Goal: Task Accomplishment & Management: Complete application form

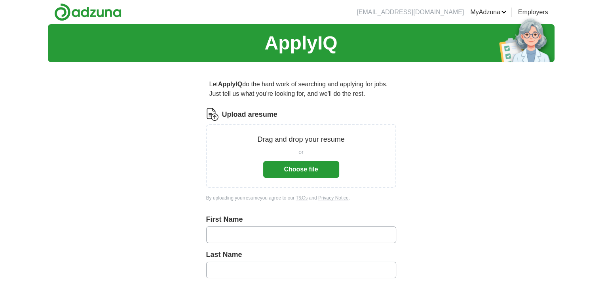
click at [246, 234] on input "text" at bounding box center [301, 235] width 190 height 17
type input "*****"
type input "********"
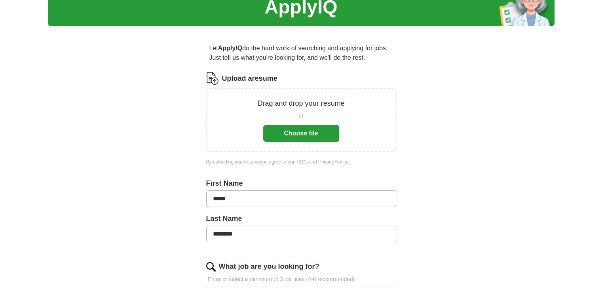
scroll to position [79, 0]
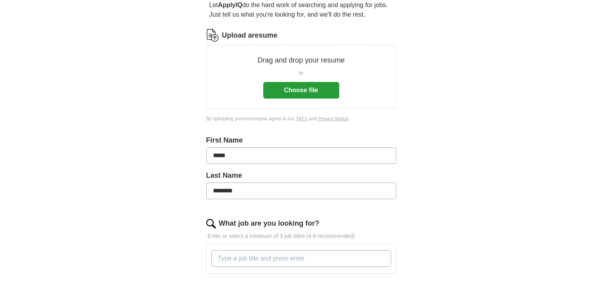
click at [302, 88] on button "Choose file" at bounding box center [301, 90] width 76 height 17
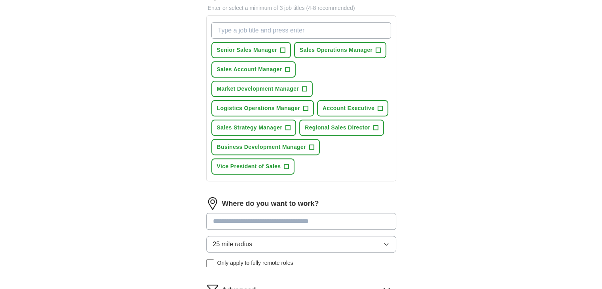
scroll to position [277, 0]
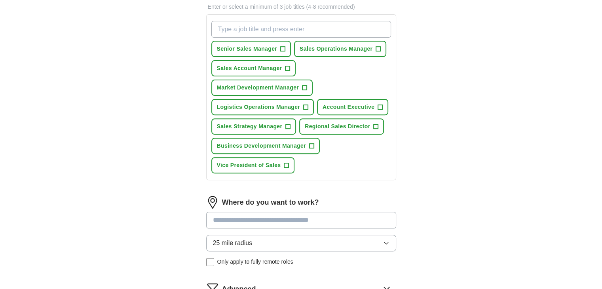
click at [233, 215] on input at bounding box center [301, 220] width 190 height 17
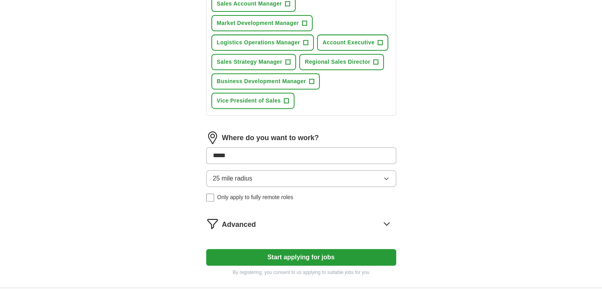
scroll to position [356, 0]
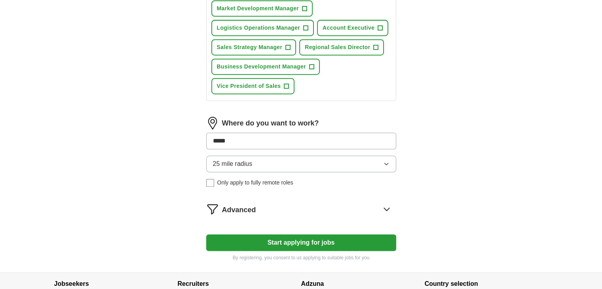
click at [280, 242] on form "Select a resume _Resume [PERSON_NAME].docx [DATE] 08:10 Upload a different resu…" at bounding box center [301, 7] width 190 height 510
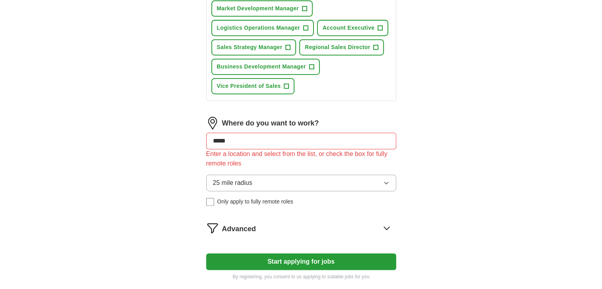
drag, startPoint x: 255, startPoint y: 133, endPoint x: 172, endPoint y: 124, distance: 83.3
click at [188, 124] on div "Let ApplyIQ do the hard work of searching and applying for jobs. Just tell us w…" at bounding box center [301, 1] width 253 height 579
type input "******"
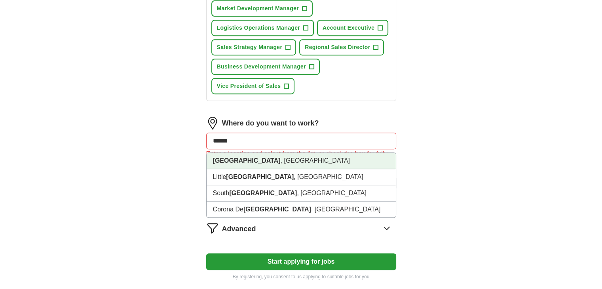
click at [235, 157] on li "[GEOGRAPHIC_DATA] , [GEOGRAPHIC_DATA]" at bounding box center [301, 161] width 189 height 16
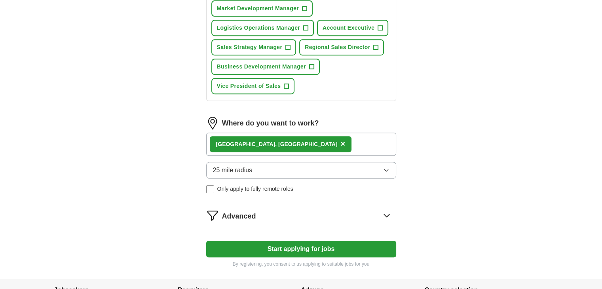
click at [324, 248] on button "Start applying for jobs" at bounding box center [301, 249] width 190 height 17
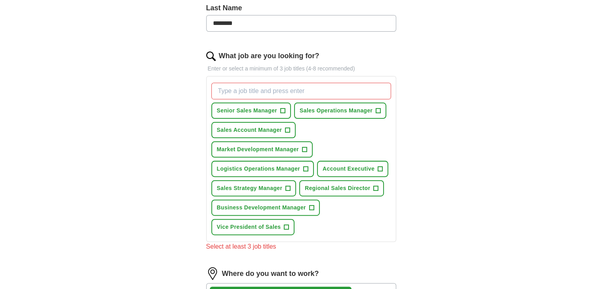
scroll to position [238, 0]
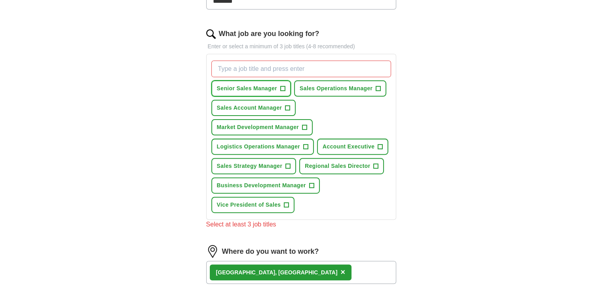
click at [279, 86] on button "Senior Sales Manager +" at bounding box center [251, 88] width 80 height 16
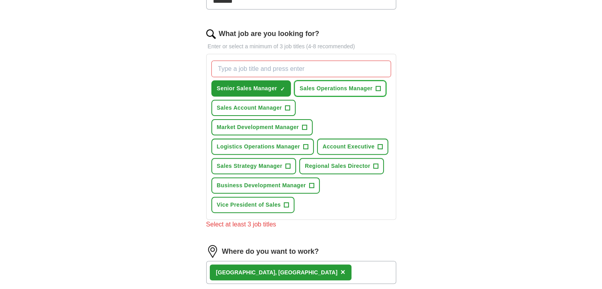
click at [380, 86] on span "+" at bounding box center [378, 89] width 5 height 6
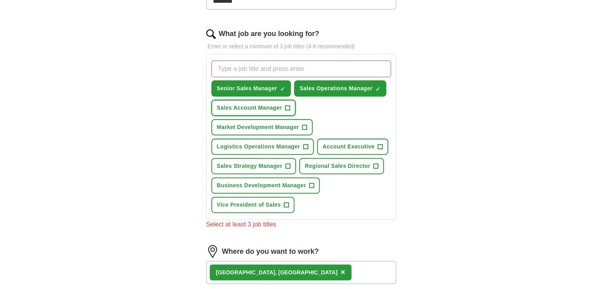
drag, startPoint x: 288, startPoint y: 105, endPoint x: 299, endPoint y: 120, distance: 18.6
click at [289, 105] on span "+" at bounding box center [288, 108] width 5 height 6
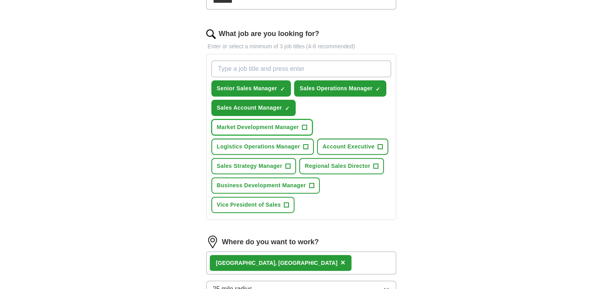
click at [306, 124] on span "+" at bounding box center [304, 127] width 5 height 6
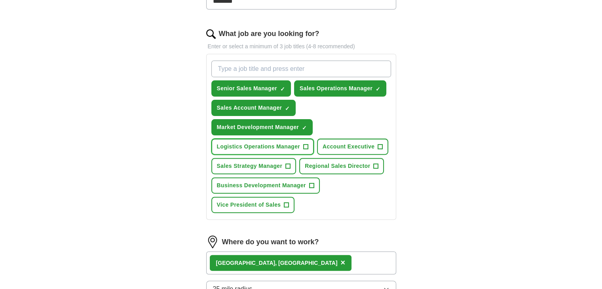
click at [309, 145] on button "Logistics Operations Manager +" at bounding box center [262, 147] width 103 height 16
click at [381, 144] on span "+" at bounding box center [380, 147] width 5 height 6
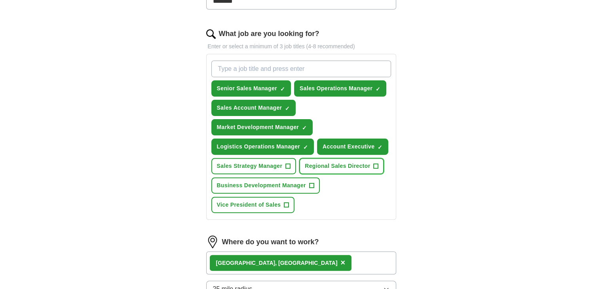
click at [374, 167] on span "+" at bounding box center [376, 166] width 5 height 6
drag, startPoint x: 291, startPoint y: 158, endPoint x: 298, endPoint y: 173, distance: 17.0
click at [292, 159] on button "Sales Strategy Manager +" at bounding box center [253, 166] width 85 height 16
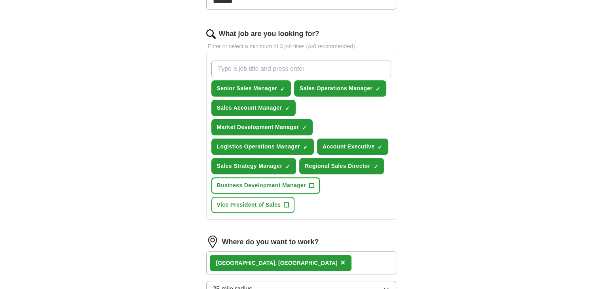
click at [315, 187] on button "Business Development Manager +" at bounding box center [265, 185] width 109 height 16
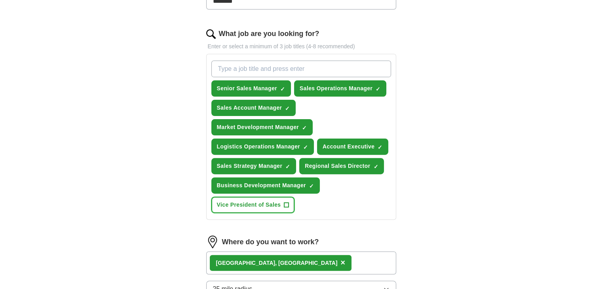
drag, startPoint x: 286, startPoint y: 203, endPoint x: 279, endPoint y: 203, distance: 7.1
click at [286, 203] on span "+" at bounding box center [286, 205] width 5 height 6
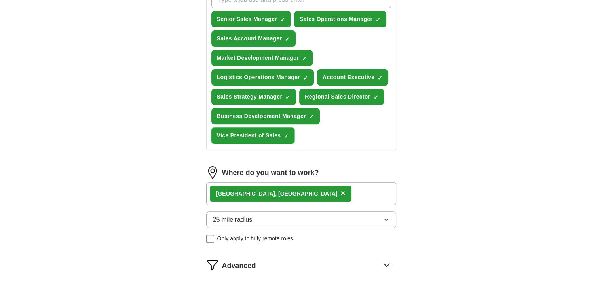
scroll to position [396, 0]
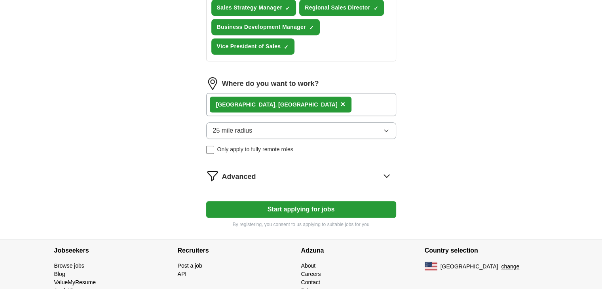
click at [259, 207] on button "Start applying for jobs" at bounding box center [301, 209] width 190 height 17
select select "**"
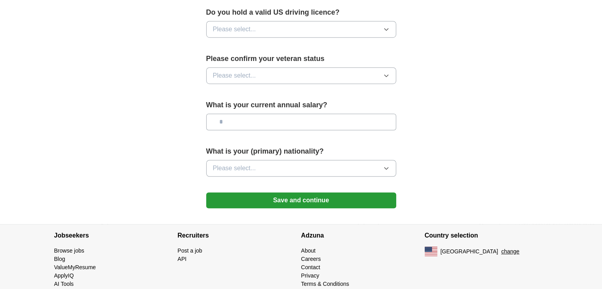
scroll to position [523, 0]
